Goal: Transaction & Acquisition: Withdraw file/media

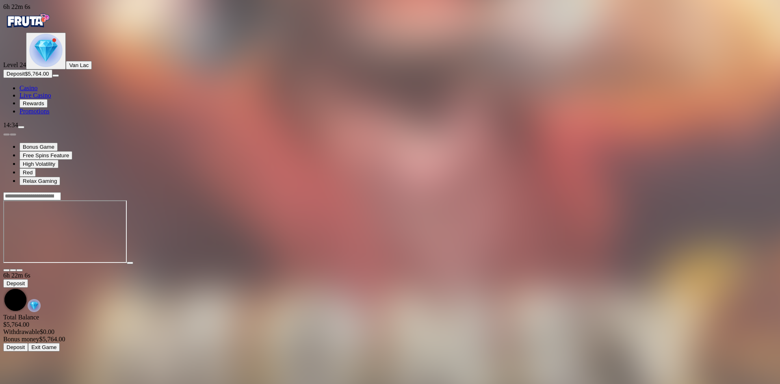
click at [37, 91] on span "Casino" at bounding box center [28, 87] width 18 height 7
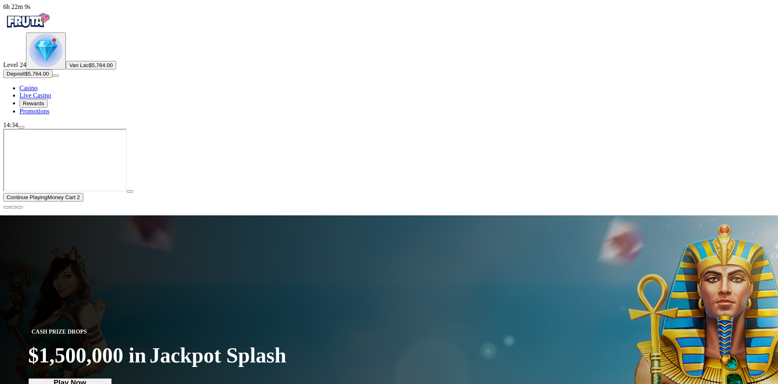
click at [51, 67] on img "Primary" at bounding box center [45, 50] width 33 height 33
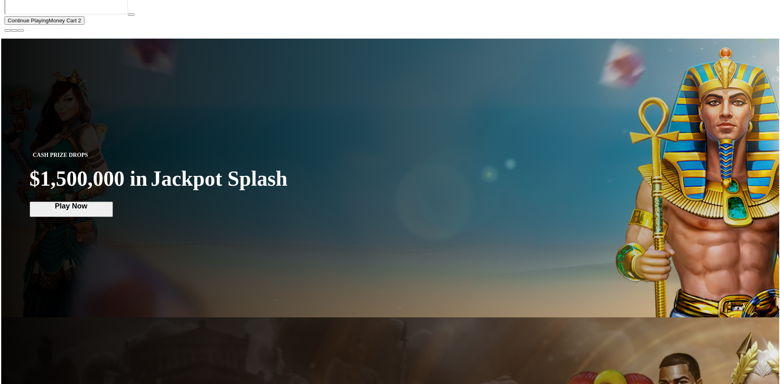
scroll to position [437, 0]
